Goal: Go to known website: Access a specific website the user already knows

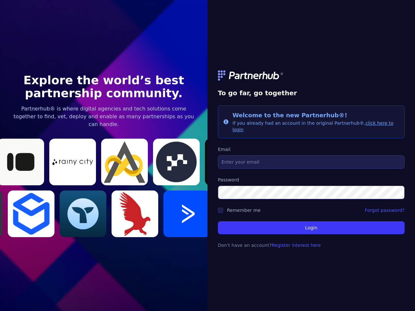
click at [311, 79] on link at bounding box center [311, 75] width 187 height 10
